Goal: Information Seeking & Learning: Find specific fact

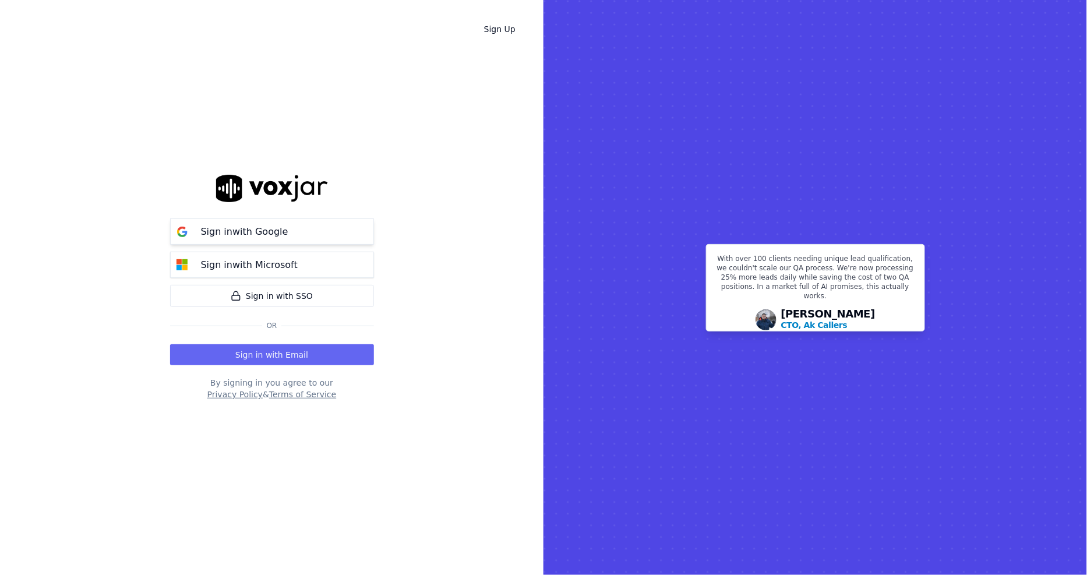
click at [242, 235] on p "Sign in with Google" at bounding box center [244, 232] width 87 height 14
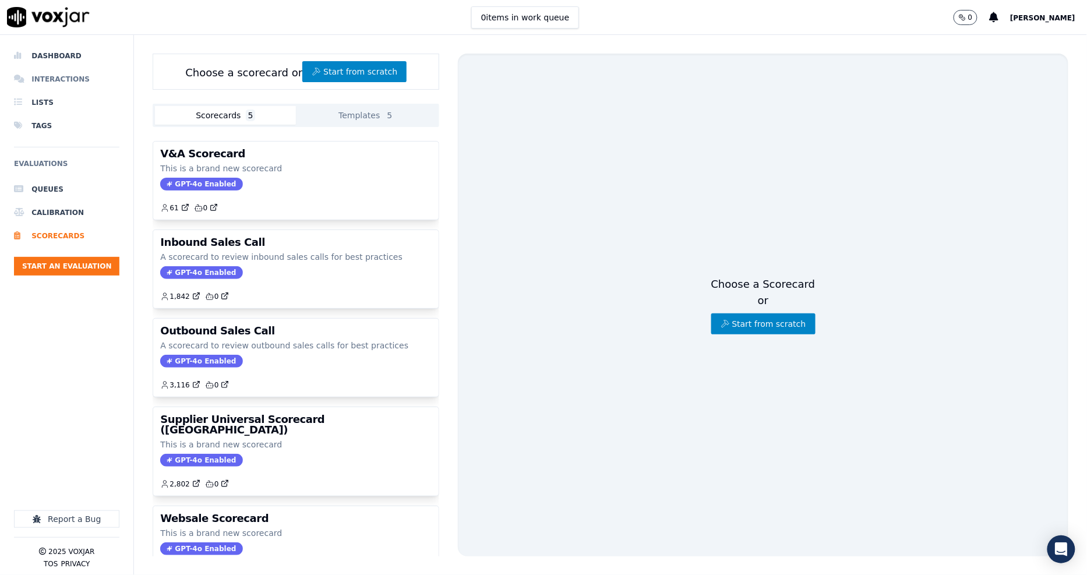
click at [80, 76] on li "Interactions" at bounding box center [66, 79] width 105 height 23
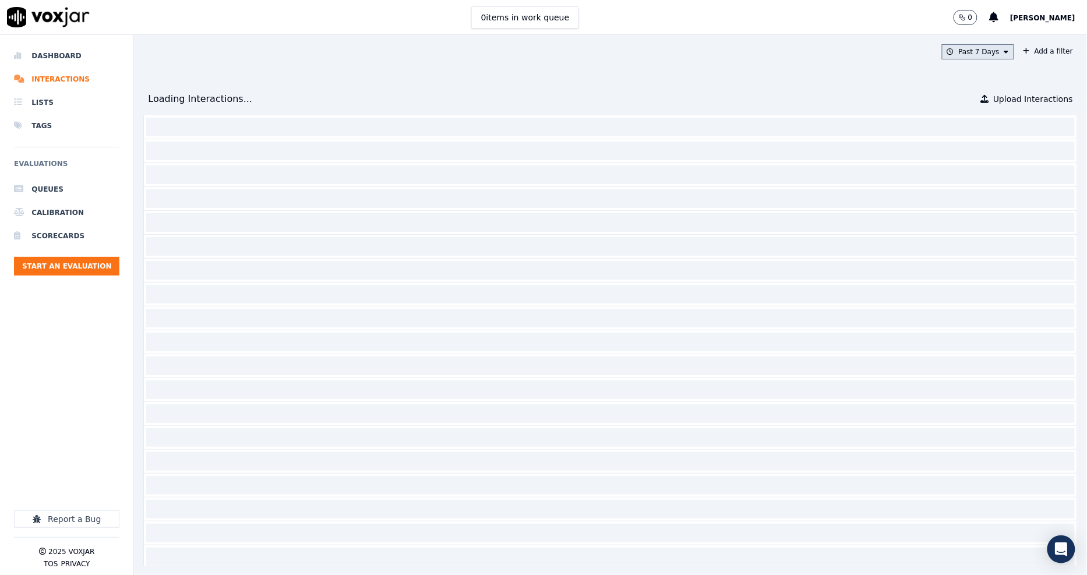
click at [986, 54] on button "Past 7 Days" at bounding box center [978, 51] width 72 height 15
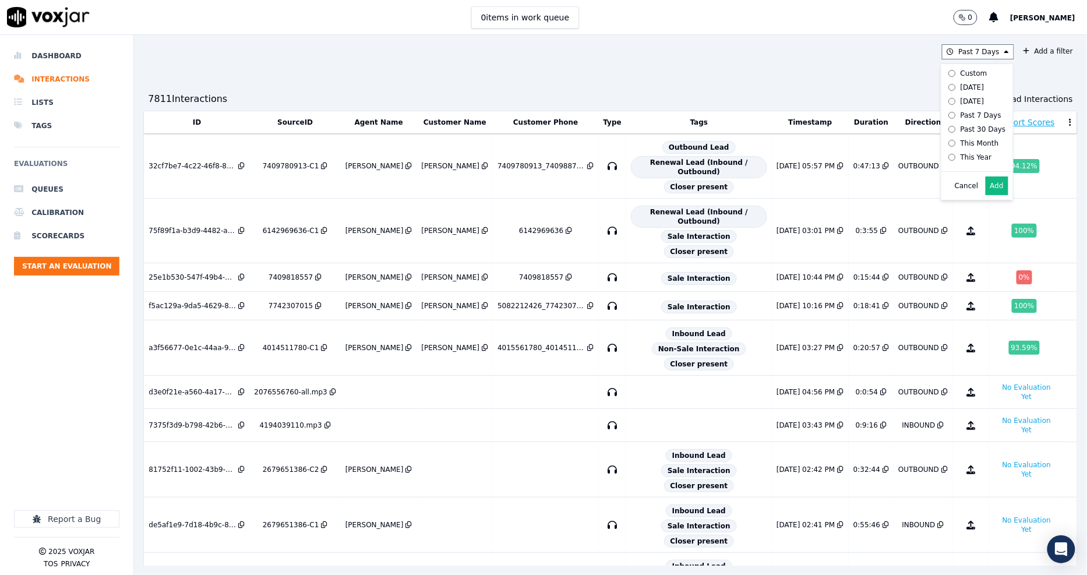
click at [475, 101] on div "7811 Interaction s Upload Interactions" at bounding box center [610, 98] width 934 height 23
click at [73, 56] on li "Dashboard" at bounding box center [66, 55] width 105 height 23
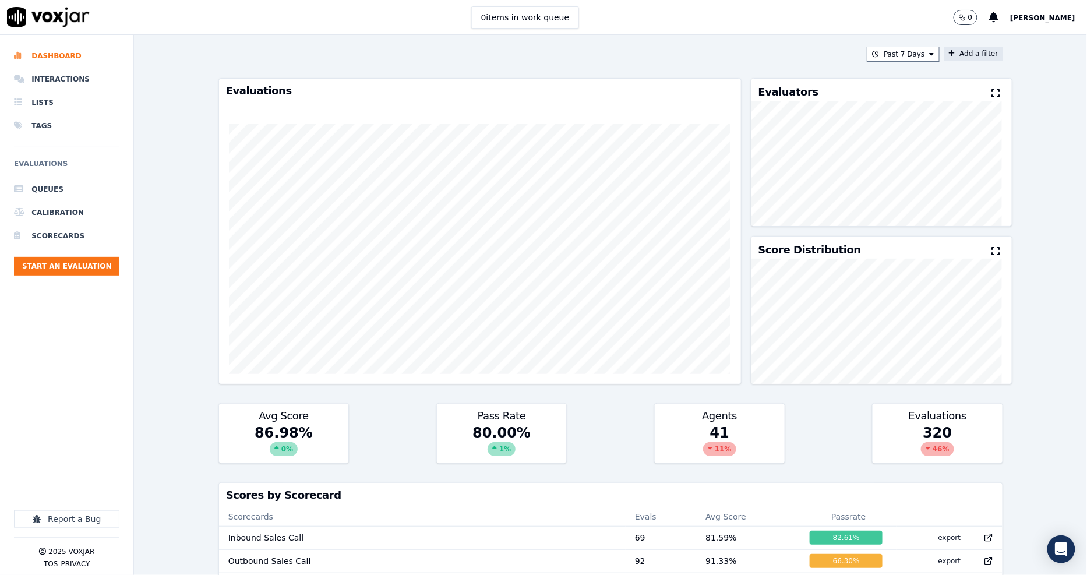
click at [949, 56] on icon at bounding box center [952, 53] width 6 height 7
click at [690, 115] on button "Fields" at bounding box center [744, 109] width 112 height 20
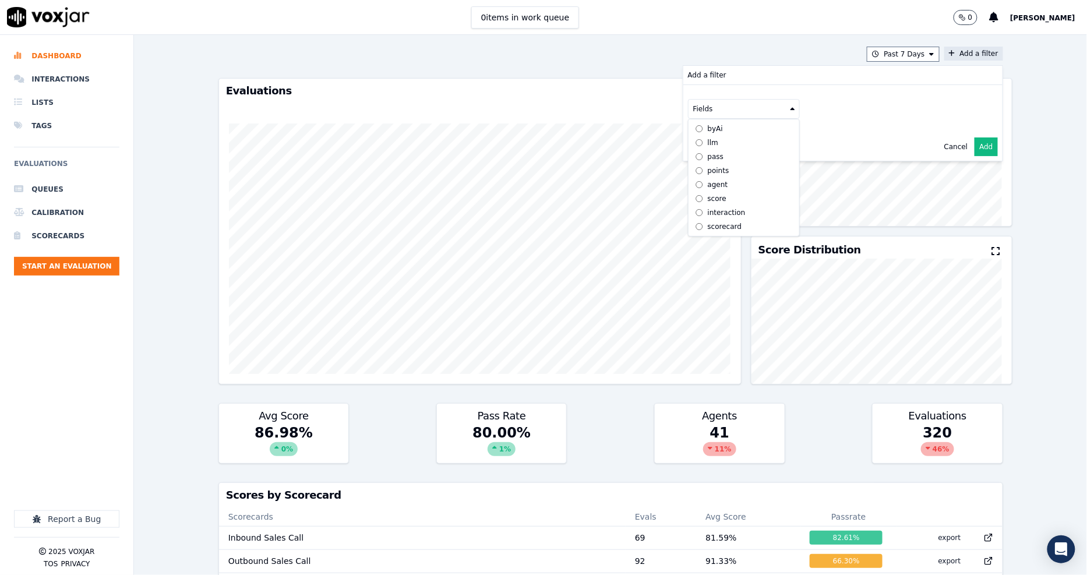
scroll to position [9, 0]
click at [63, 79] on li "Interactions" at bounding box center [66, 79] width 105 height 23
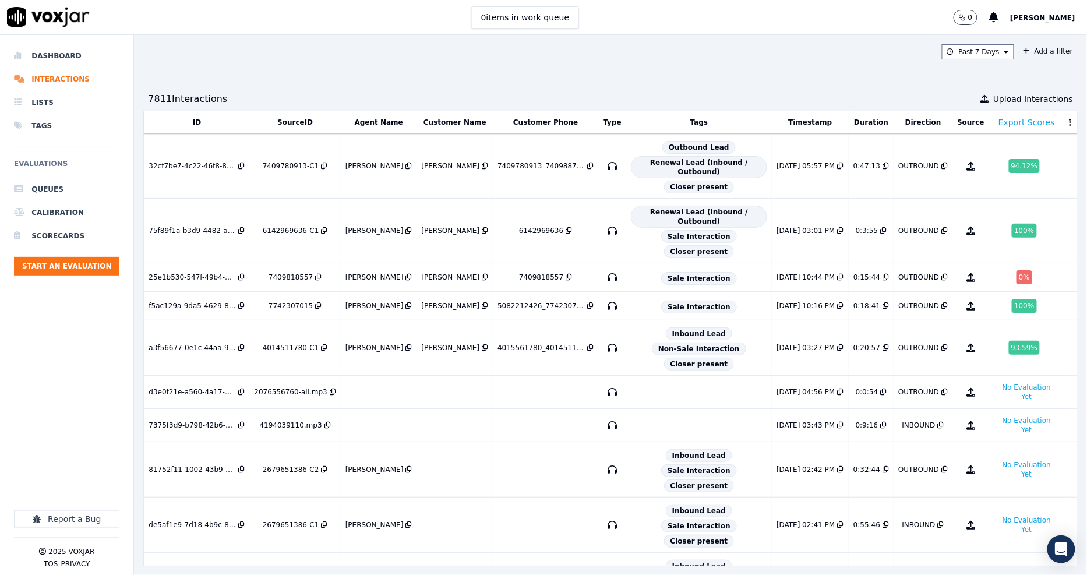
click at [1018, 61] on div "Past 7 Days Add a filter 7811 Interaction s Upload Interactions ID SourceID Age…" at bounding box center [610, 305] width 953 height 540
click at [1019, 53] on button "Add a filter" at bounding box center [1048, 51] width 59 height 14
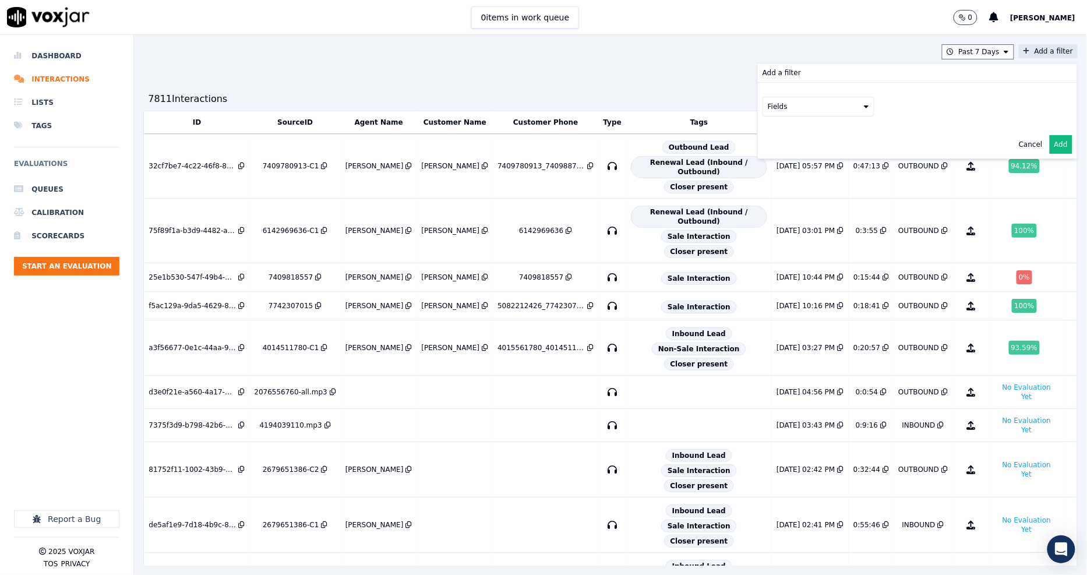
click at [789, 107] on button "Fields" at bounding box center [819, 107] width 112 height 20
click at [782, 220] on div "customers" at bounding box center [800, 224] width 37 height 9
click at [830, 142] on div "customers Fields" at bounding box center [917, 119] width 319 height 72
click at [830, 137] on button "Fields" at bounding box center [833, 131] width 112 height 20
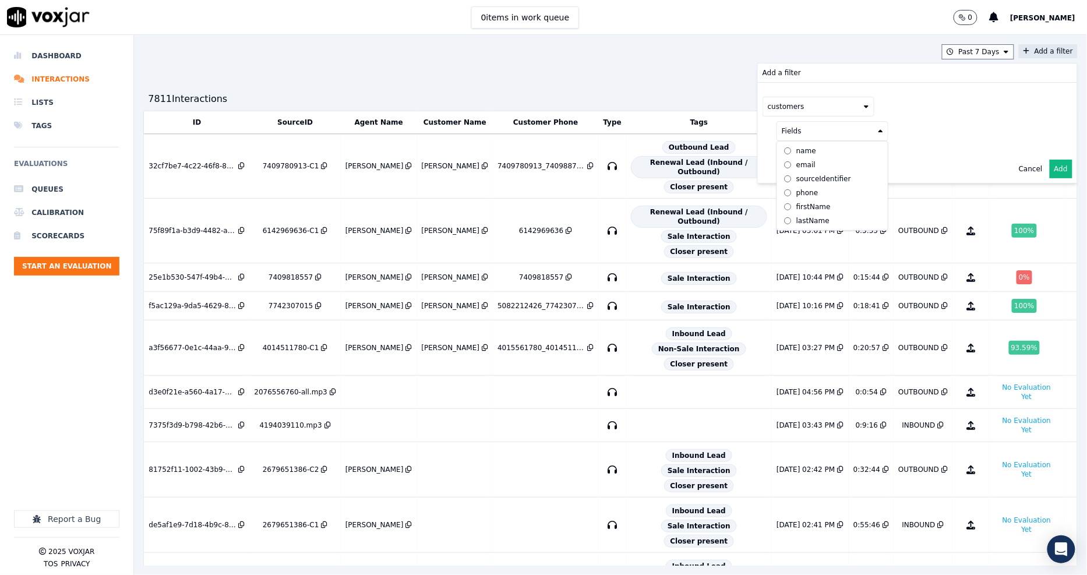
click at [784, 198] on label "phone" at bounding box center [832, 193] width 106 height 14
click at [941, 128] on button at bounding box center [977, 129] width 168 height 17
click at [925, 148] on input "text" at bounding box center [976, 154] width 157 height 20
paste input "7748889090"
type input "7748889090"
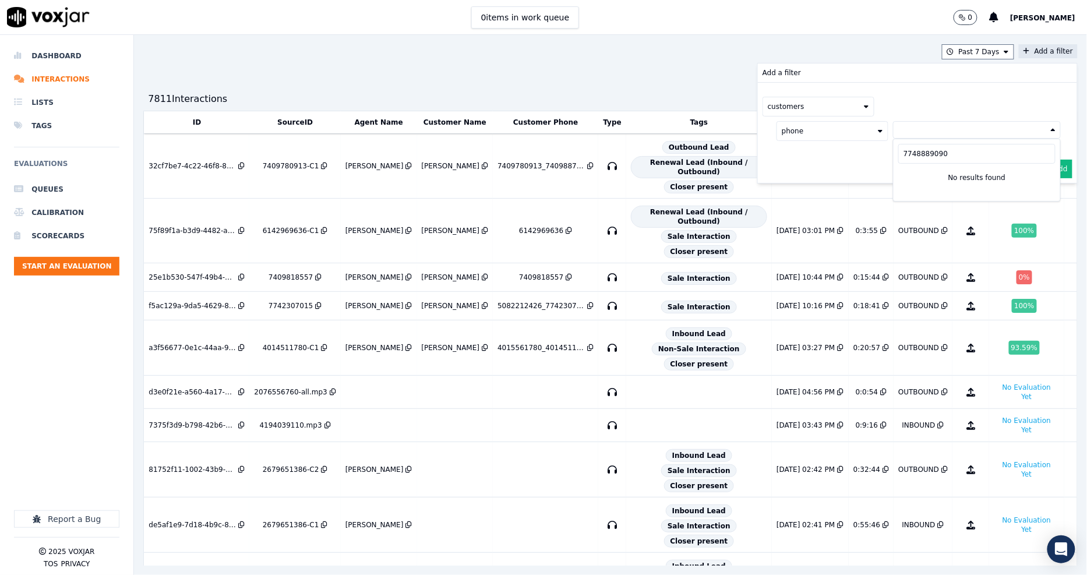
drag, startPoint x: 916, startPoint y: 154, endPoint x: 857, endPoint y: 154, distance: 58.8
click at [857, 154] on div "customers phone [PHONE_NUMBER] No results found" at bounding box center [917, 119] width 319 height 72
click at [893, 135] on button at bounding box center [977, 129] width 168 height 17
click at [898, 151] on input "7748889090" at bounding box center [976, 154] width 157 height 20
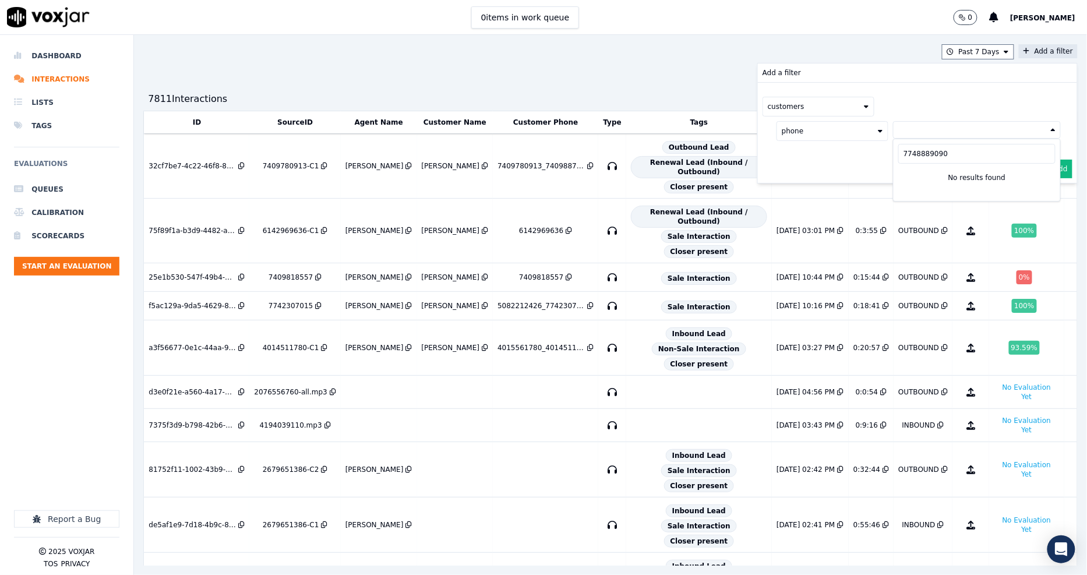
paste input "2327769"
click at [921, 154] on input "7742327769" at bounding box center [976, 154] width 157 height 20
paste input "8622164623"
type input "8622164623"
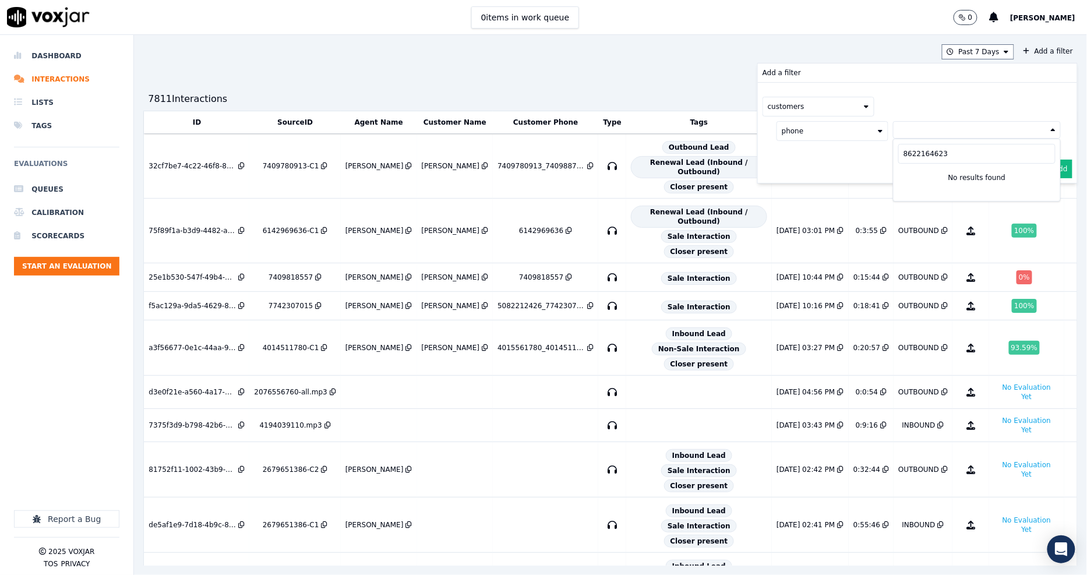
click at [789, 130] on button "phone" at bounding box center [833, 131] width 112 height 20
click at [916, 139] on div "phone name email sourceIdentifier phone [PERSON_NAME]" at bounding box center [919, 131] width 284 height 20
click at [812, 114] on button "customers" at bounding box center [819, 107] width 112 height 20
click at [895, 126] on button at bounding box center [977, 129] width 168 height 17
click at [900, 149] on input "8622164623" at bounding box center [976, 154] width 157 height 20
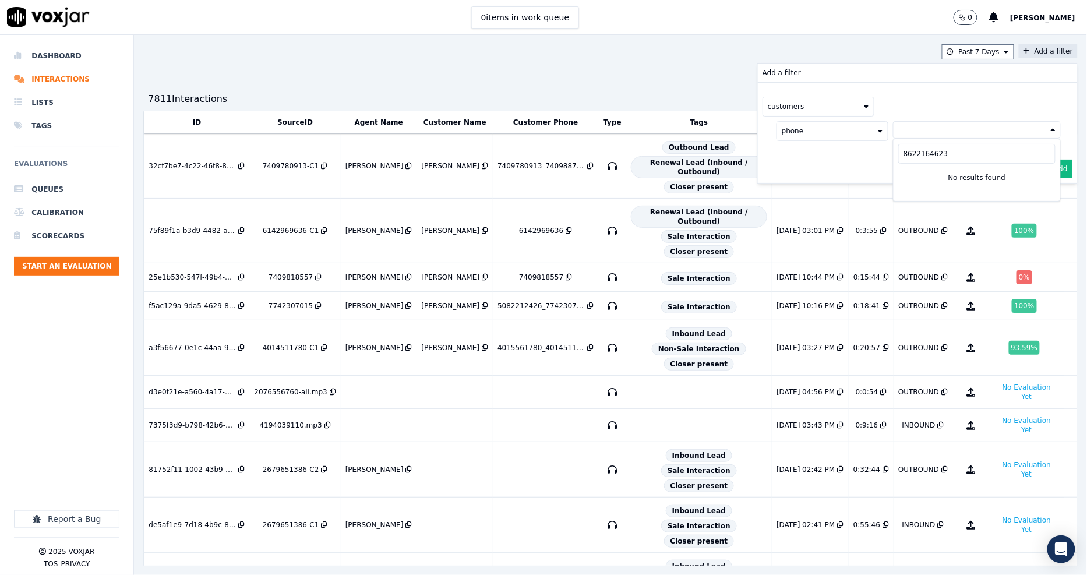
click at [900, 149] on input "8622164623" at bounding box center [976, 154] width 157 height 20
paste input "2154095400"
click at [898, 150] on input "2154095400" at bounding box center [976, 154] width 157 height 20
paste input "4123083989"
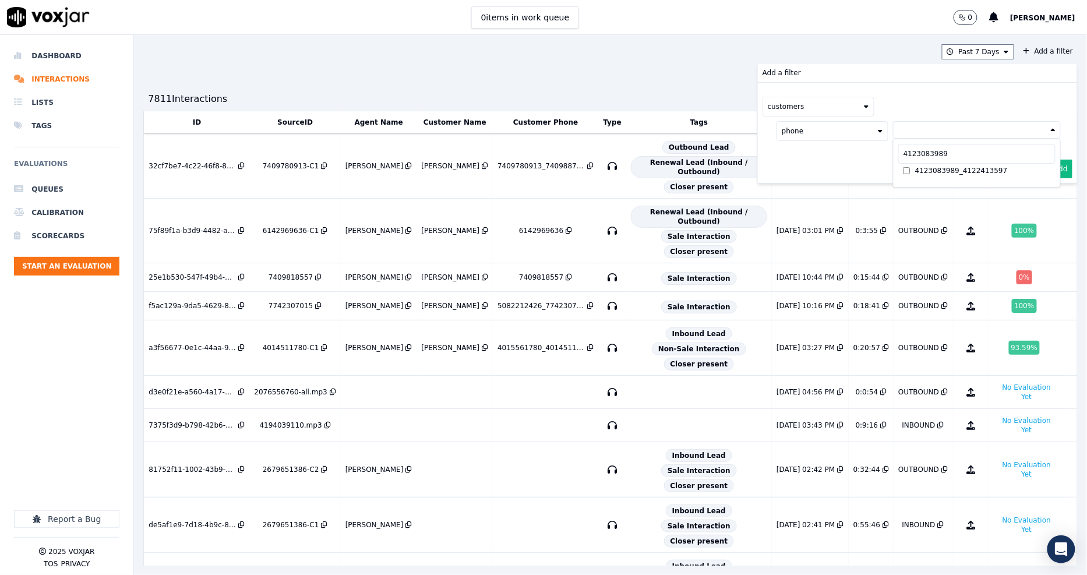
type input "4123083989"
click at [79, 79] on li "Interactions" at bounding box center [66, 79] width 105 height 23
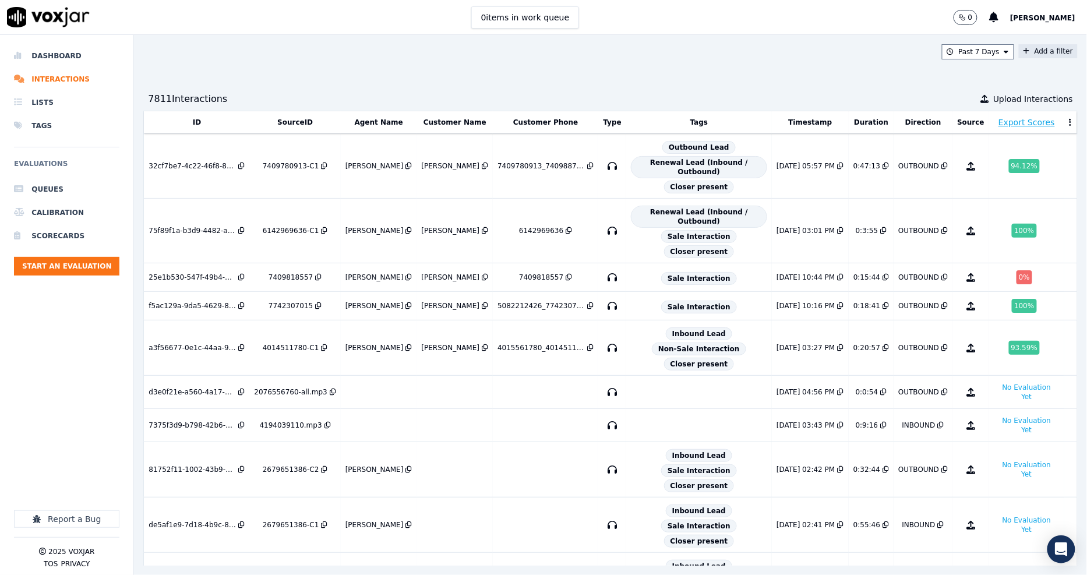
click at [1019, 50] on button "Add a filter" at bounding box center [1048, 51] width 59 height 14
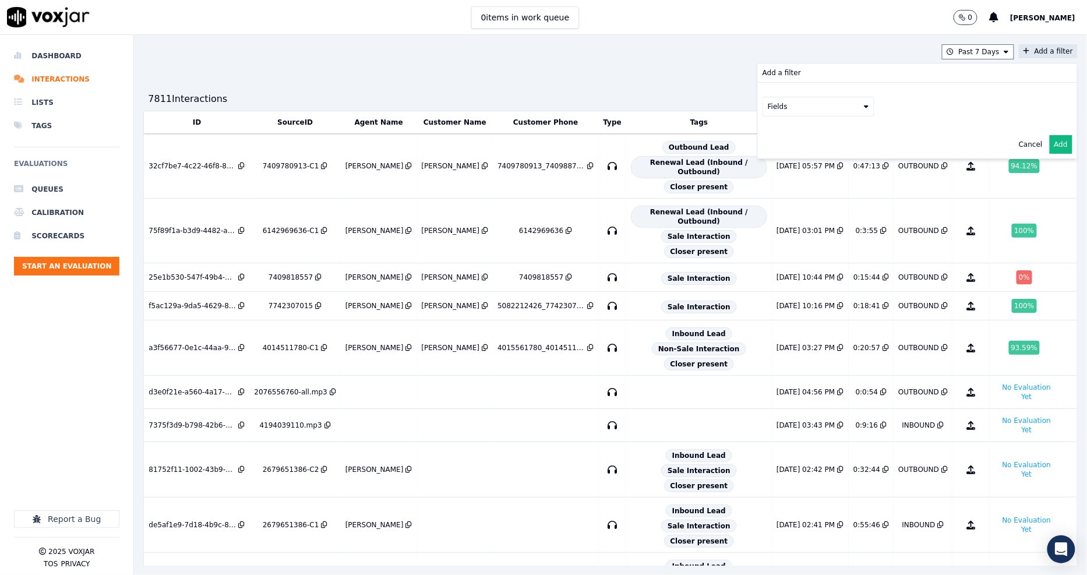
click at [807, 109] on button "Fields" at bounding box center [819, 107] width 112 height 20
click at [782, 220] on div "customers" at bounding box center [800, 224] width 37 height 9
click at [789, 129] on button "Fields" at bounding box center [833, 131] width 112 height 20
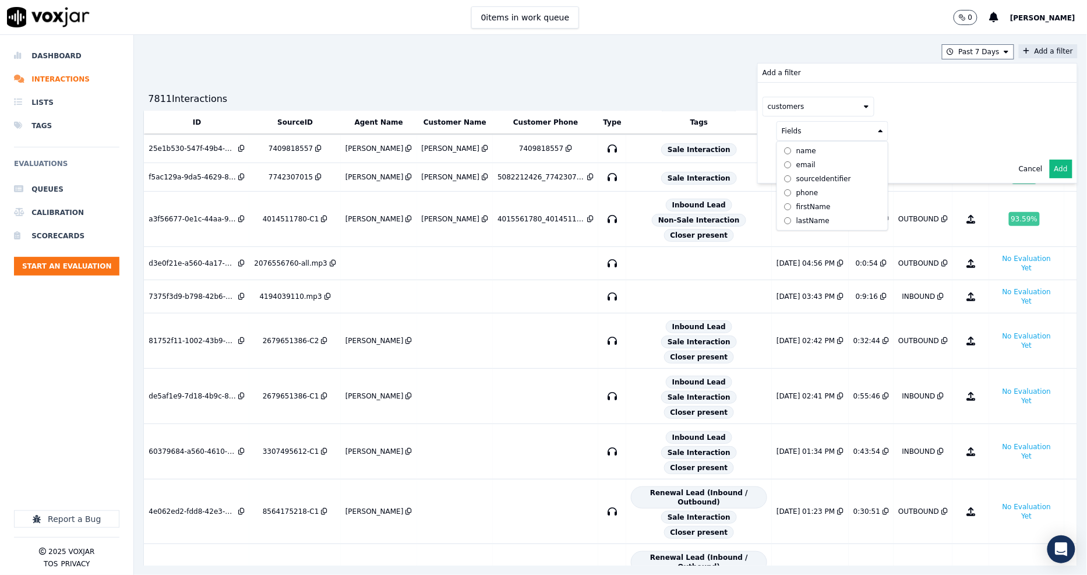
scroll to position [129, 0]
click at [796, 194] on div "phone" at bounding box center [807, 192] width 22 height 9
click at [930, 133] on button at bounding box center [977, 129] width 168 height 17
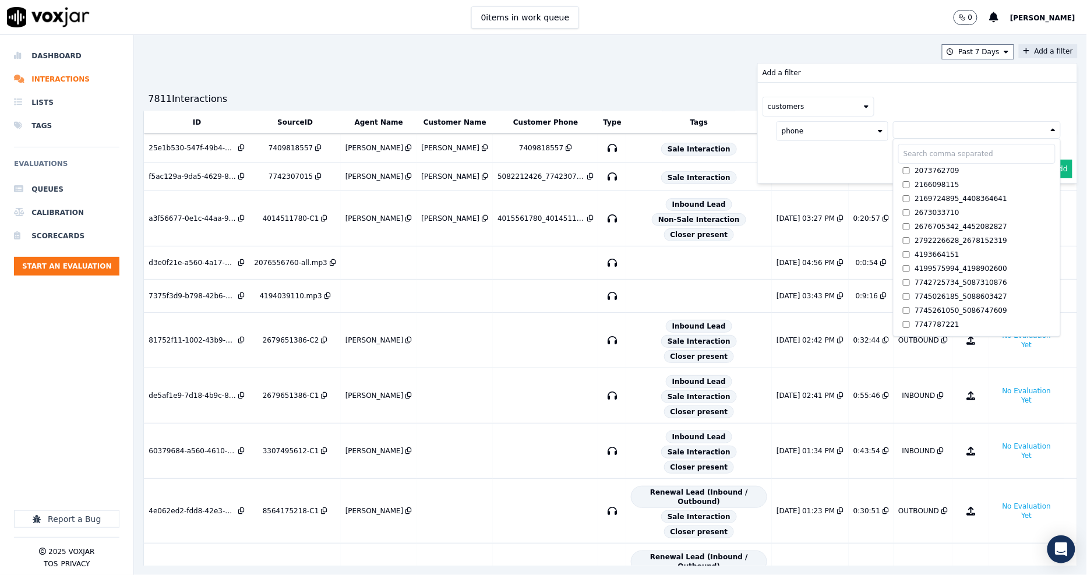
click at [900, 159] on input "text" at bounding box center [976, 154] width 157 height 20
paste input "7748889090"
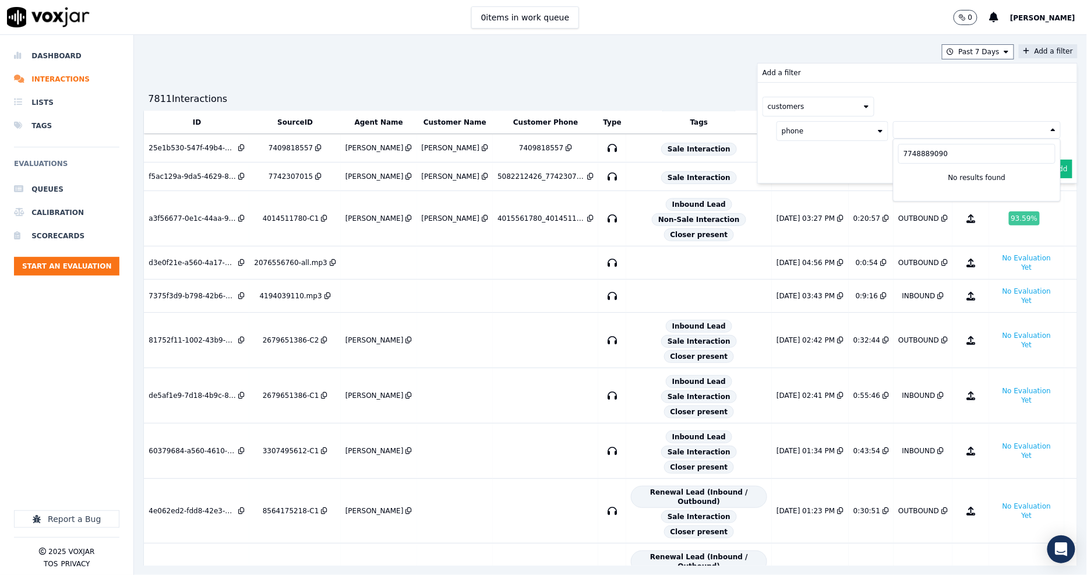
click at [898, 153] on input "7748889090" at bounding box center [976, 154] width 157 height 20
click at [898, 149] on input "7748889090" at bounding box center [976, 154] width 157 height 20
paste input "2327769"
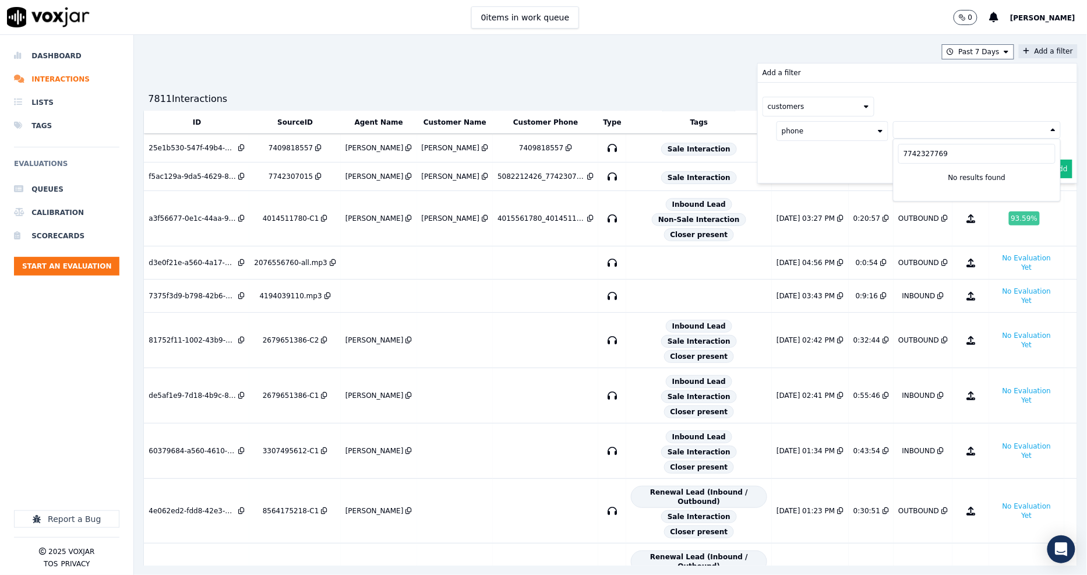
click at [898, 150] on input "7742327769" at bounding box center [976, 154] width 157 height 20
paste input "3302036292"
type input "3302036292"
